Goal: Task Accomplishment & Management: Complete application form

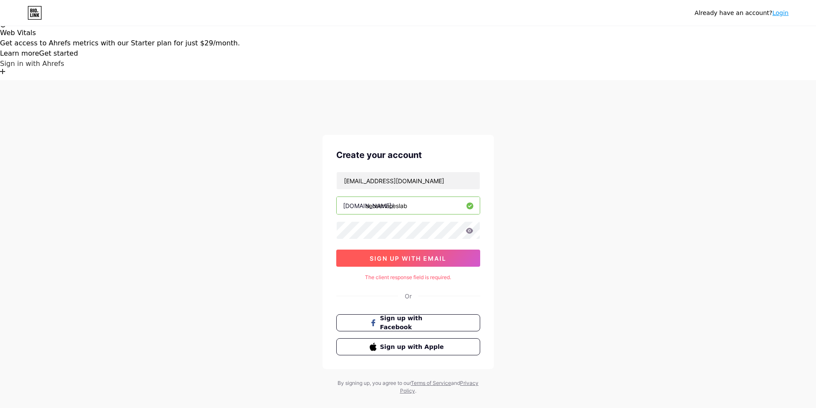
click at [432, 255] on span "sign up with email" at bounding box center [407, 258] width 77 height 7
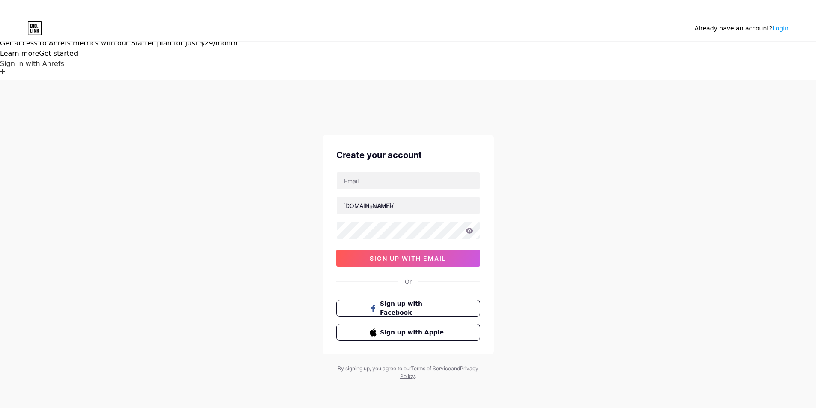
click at [783, 30] on link "Login" at bounding box center [780, 28] width 16 height 7
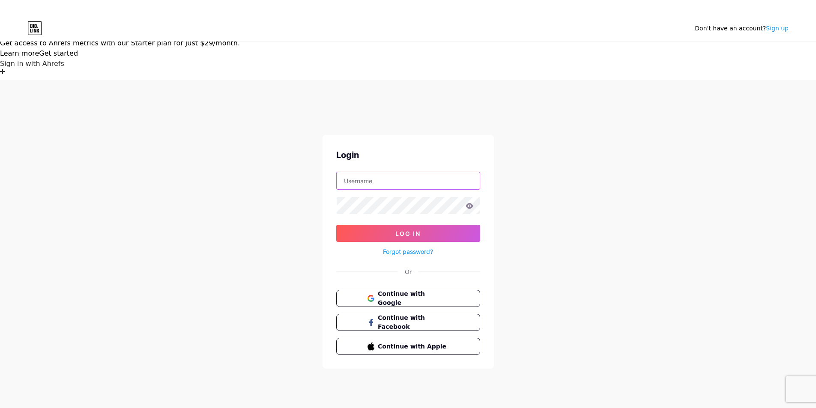
click at [429, 172] on input "text" at bounding box center [408, 180] width 143 height 17
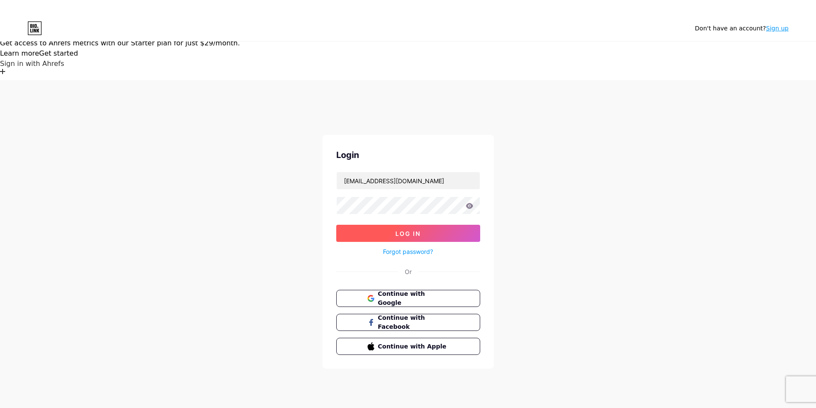
click at [396, 225] on button "Log In" at bounding box center [408, 233] width 144 height 17
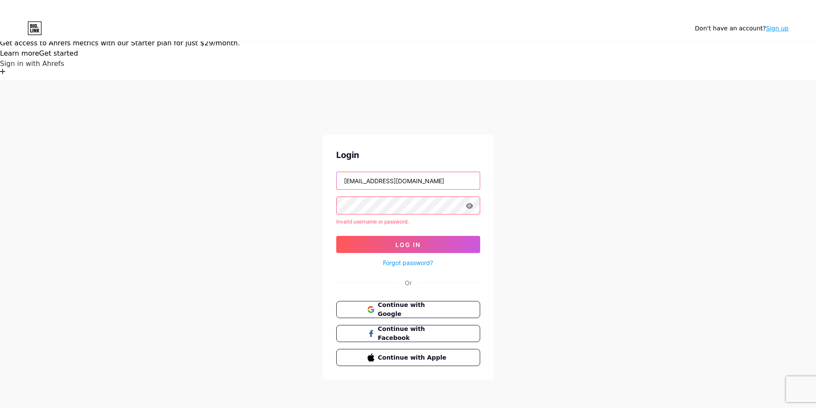
click at [428, 172] on input "[EMAIL_ADDRESS][DOMAIN_NAME]" at bounding box center [408, 180] width 143 height 17
paste input "SEO SERVICES LAB"
click at [388, 172] on input "SEO SERVICES LAB" at bounding box center [408, 180] width 143 height 17
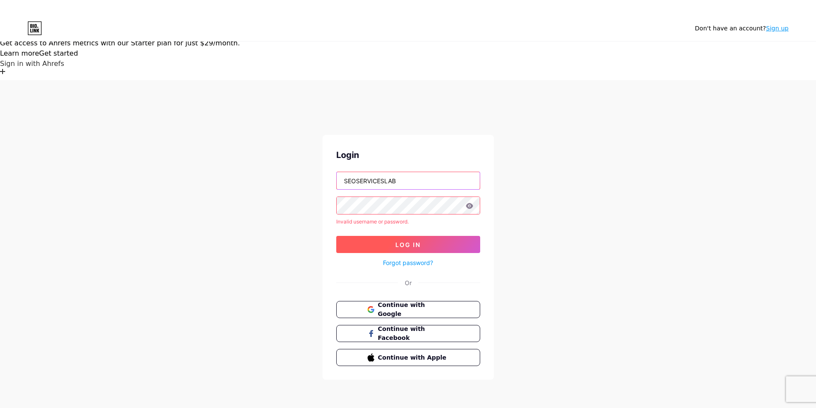
type input "SEOSERVICESLAB"
click at [403, 241] on span "Log In" at bounding box center [407, 244] width 25 height 7
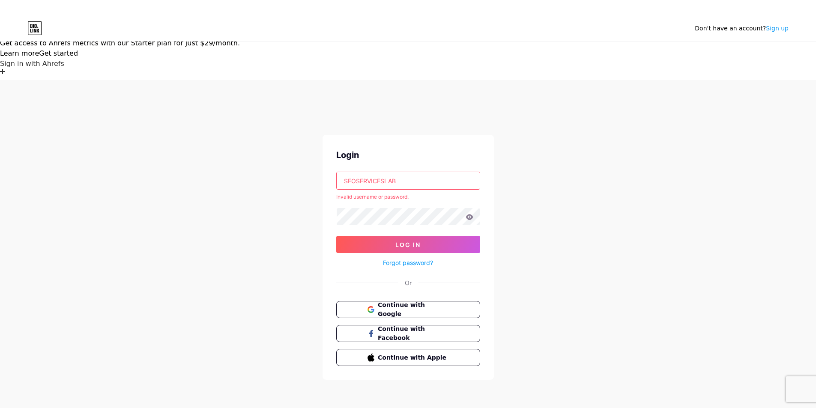
click at [785, 30] on link "Sign up" at bounding box center [777, 28] width 23 height 7
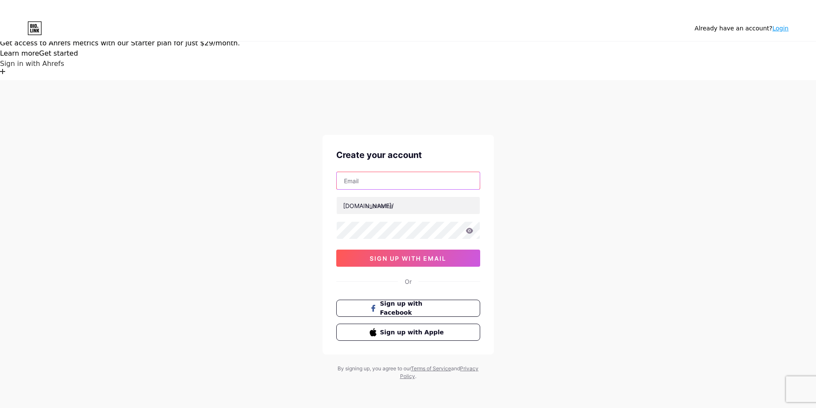
click at [403, 172] on input "text" at bounding box center [408, 180] width 143 height 17
type input "[EMAIL_ADDRESS][DOMAIN_NAME]"
click at [401, 197] on input "text" at bounding box center [408, 205] width 143 height 17
click at [466, 228] on icon at bounding box center [469, 231] width 8 height 6
click at [468, 228] on icon at bounding box center [469, 231] width 8 height 6
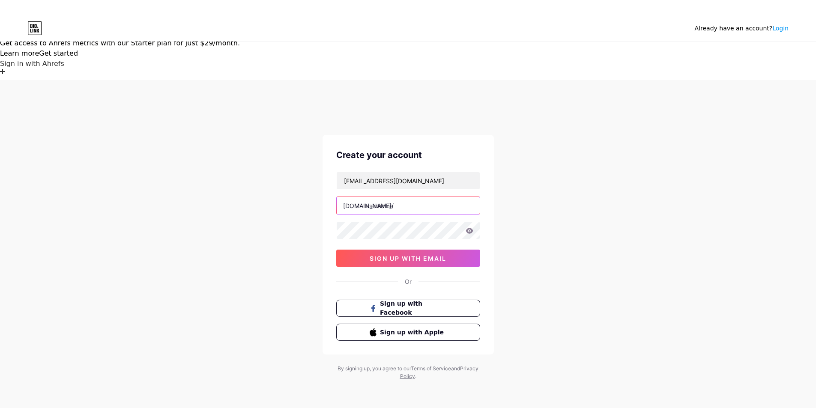
click at [385, 197] on input "text" at bounding box center [408, 205] width 143 height 17
paste input "seoservices lab"
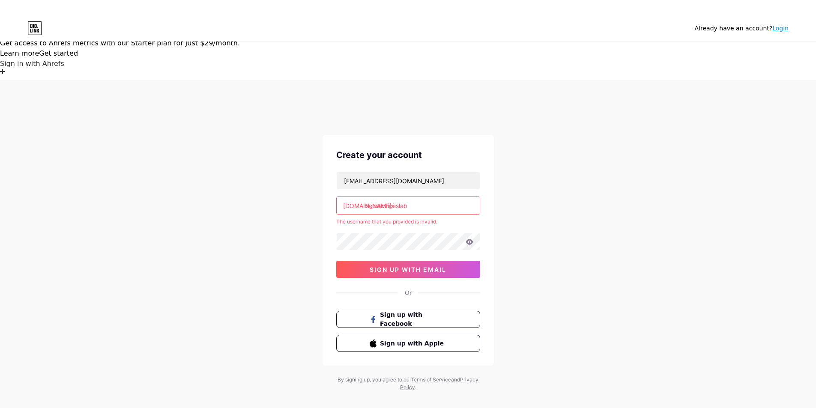
click at [641, 172] on div "Already have an account? Login Create your account infoseoserviceslab@gmail.com…" at bounding box center [408, 249] width 816 height 339
click at [377, 197] on input "seo serviceslab" at bounding box center [408, 205] width 143 height 17
click at [469, 239] on icon at bounding box center [468, 242] width 7 height 6
type input "seoserviceslab"
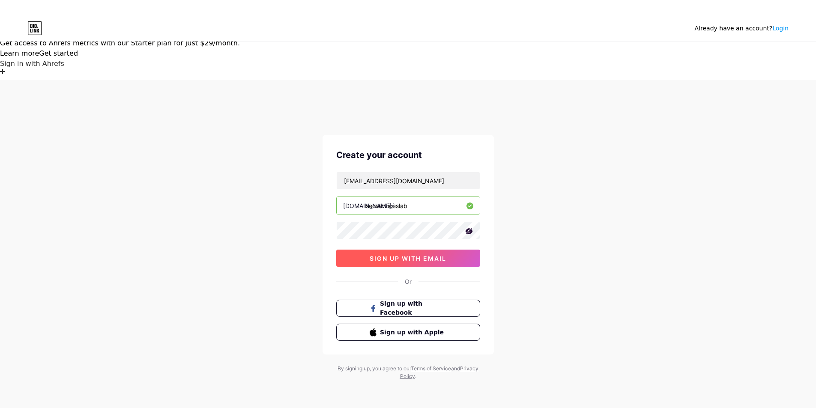
click at [415, 250] on button "sign up with email" at bounding box center [408, 258] width 144 height 17
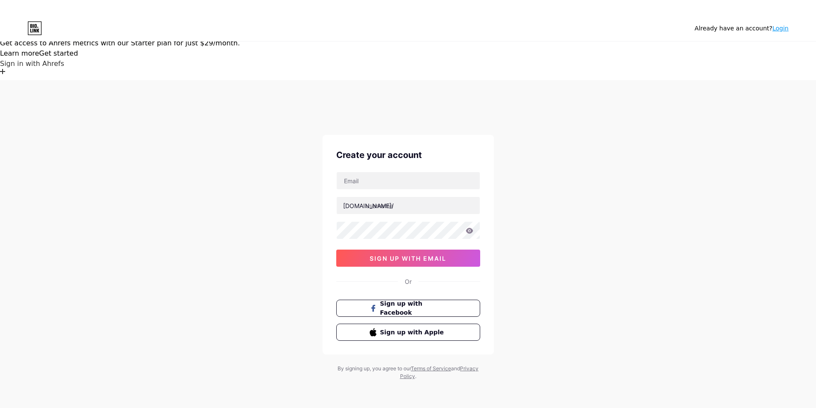
click at [786, 29] on link "Login" at bounding box center [780, 28] width 16 height 7
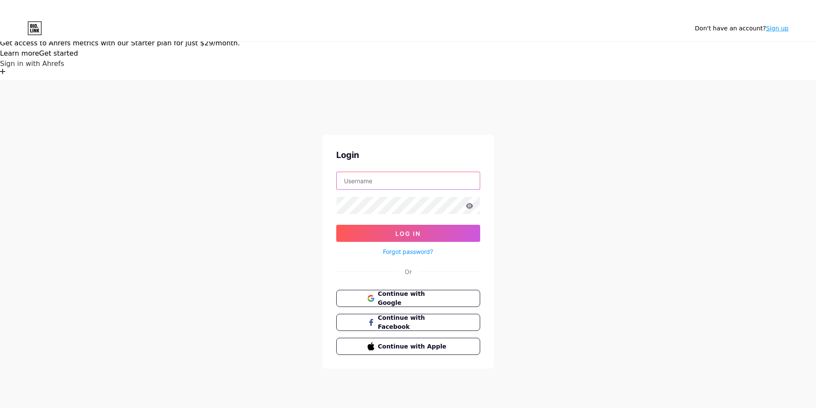
click at [354, 172] on input "text" at bounding box center [408, 180] width 143 height 17
type input "[EMAIL_ADDRESS][DOMAIN_NAME]"
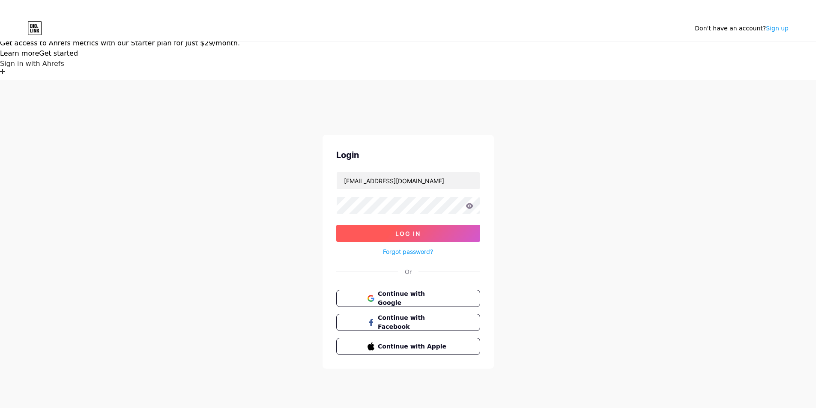
click at [406, 230] on span "Log In" at bounding box center [407, 233] width 25 height 7
